Goal: Task Accomplishment & Management: Use online tool/utility

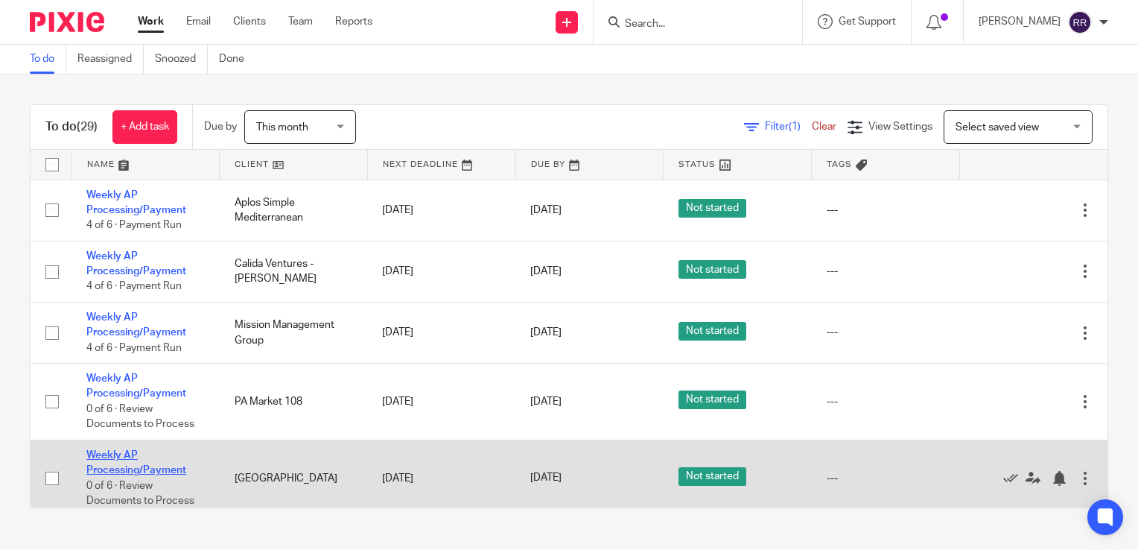
click at [134, 472] on link "Weekly AP Processing/Payment" at bounding box center [136, 462] width 100 height 25
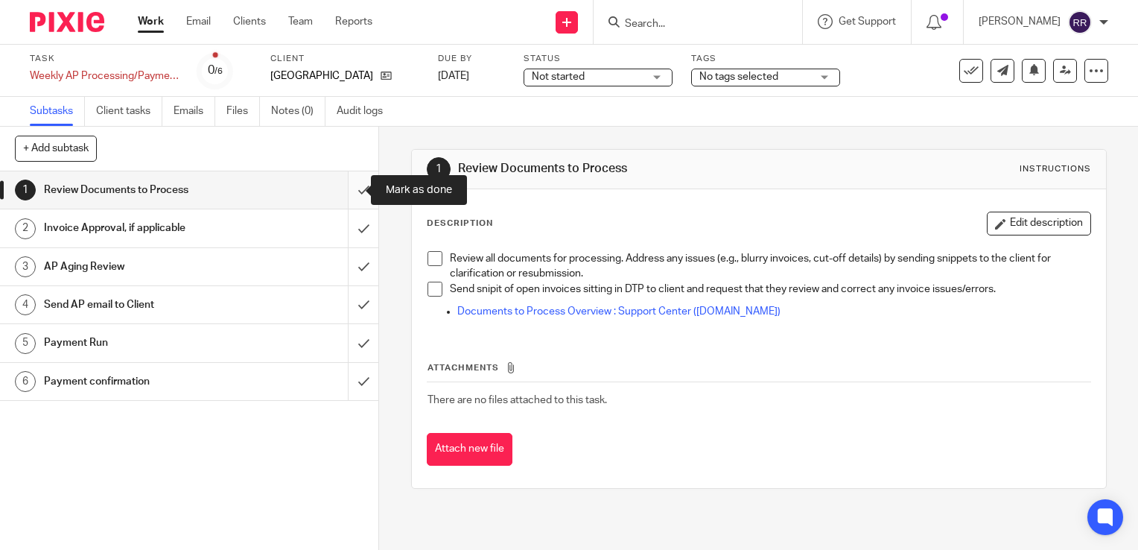
click at [345, 185] on input "submit" at bounding box center [189, 189] width 378 height 37
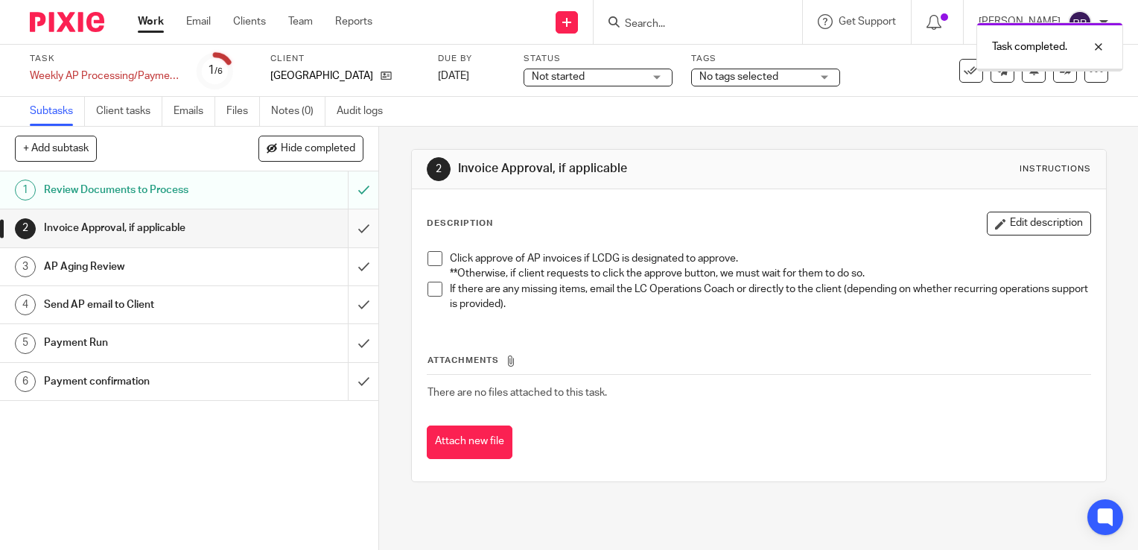
click at [355, 223] on input "submit" at bounding box center [189, 227] width 378 height 37
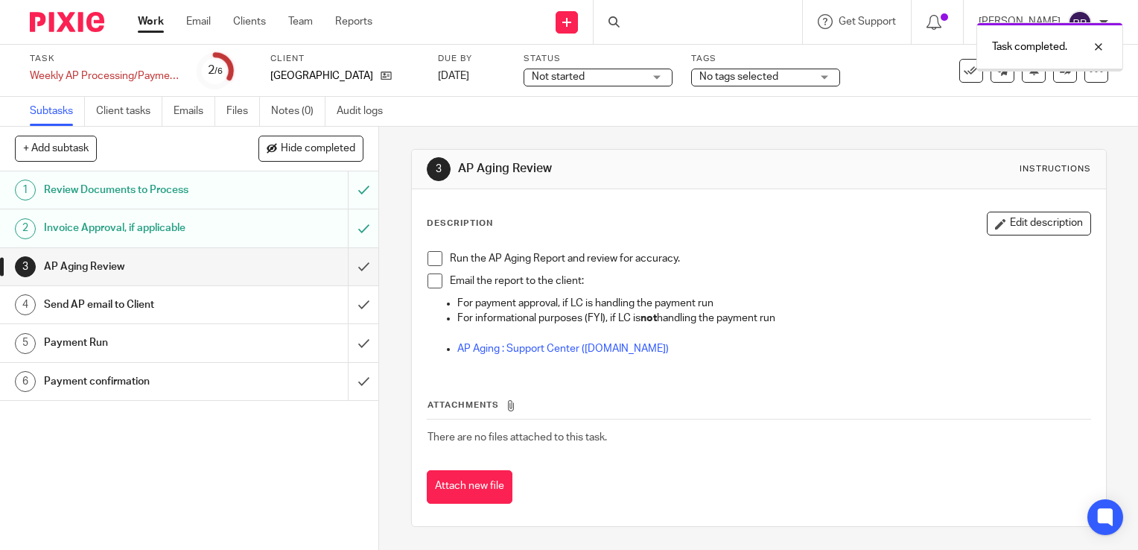
click at [348, 269] on input "submit" at bounding box center [189, 266] width 378 height 37
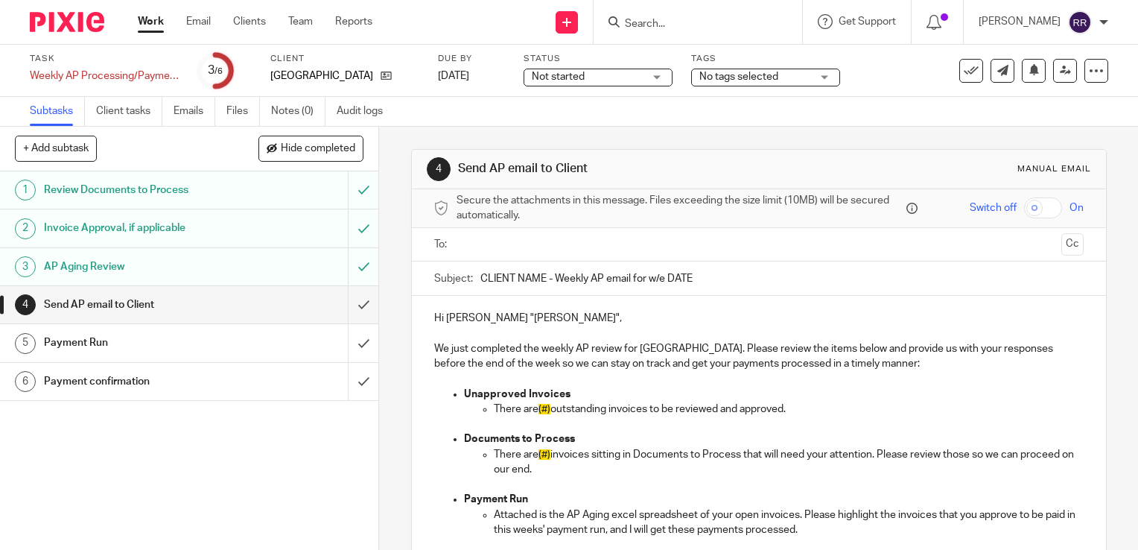
click at [348, 310] on input "submit" at bounding box center [189, 304] width 378 height 37
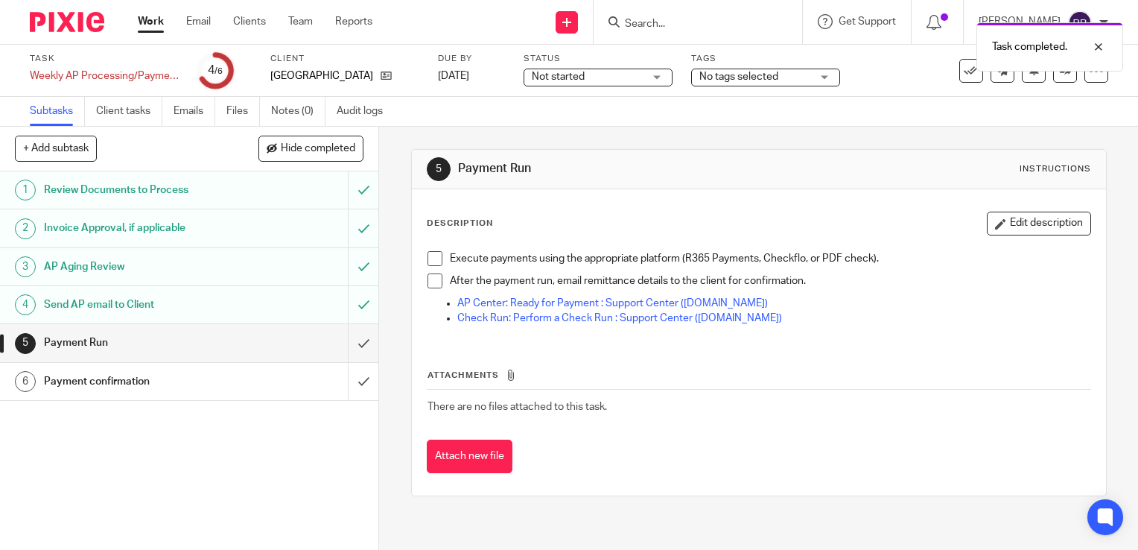
click at [148, 22] on link "Work" at bounding box center [151, 21] width 26 height 15
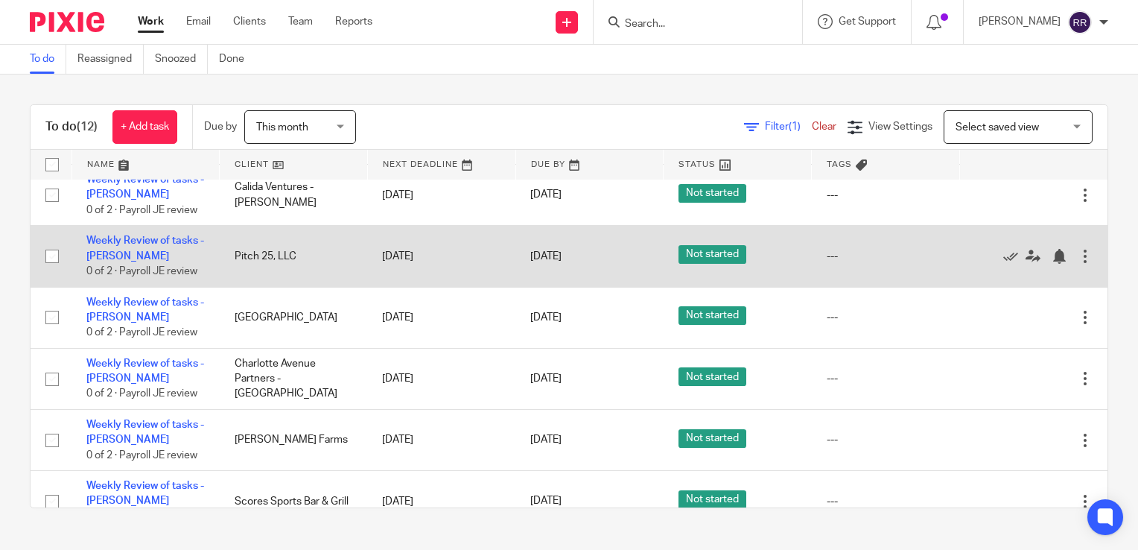
scroll to position [372, 0]
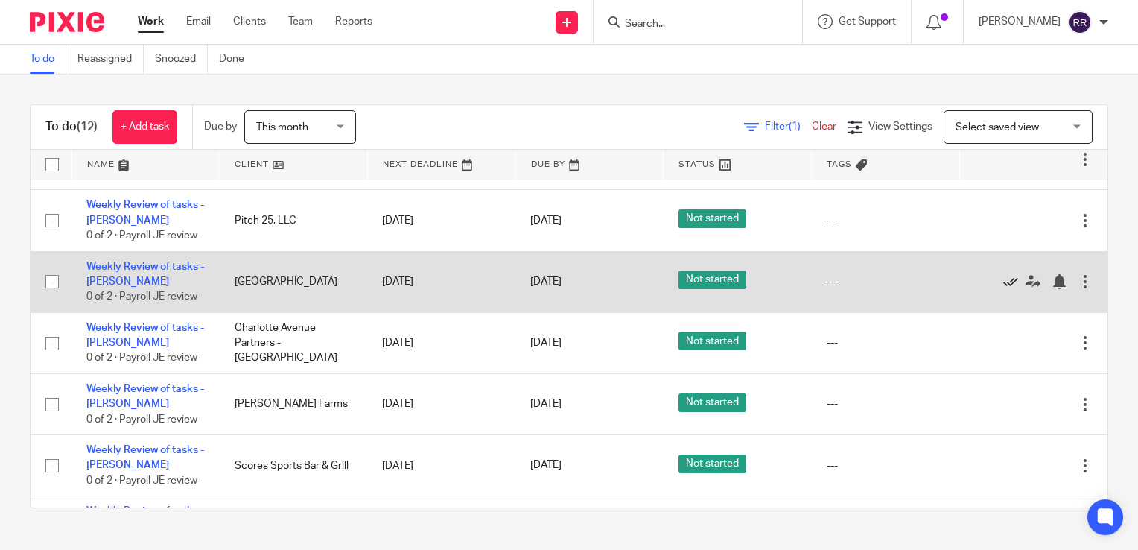
click at [1003, 285] on icon at bounding box center [1010, 281] width 15 height 15
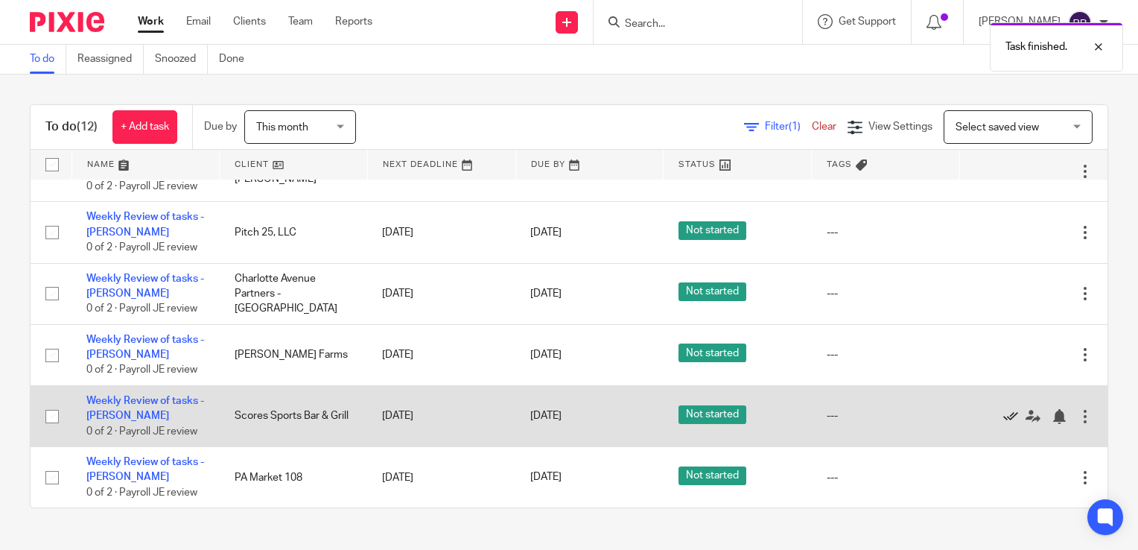
click at [1003, 417] on icon at bounding box center [1010, 416] width 15 height 15
